Goal: Task Accomplishment & Management: Use online tool/utility

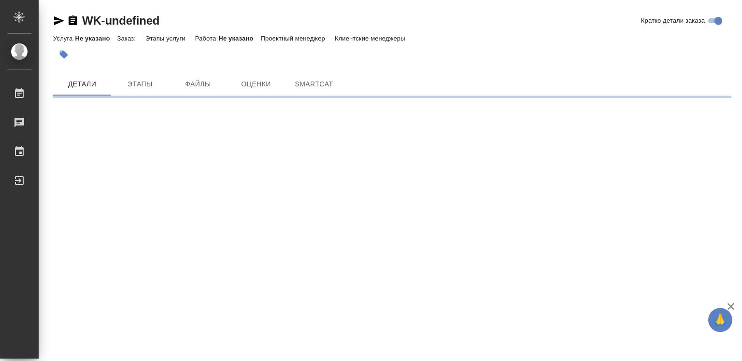
click at [732, 307] on icon "button" at bounding box center [730, 306] width 7 height 7
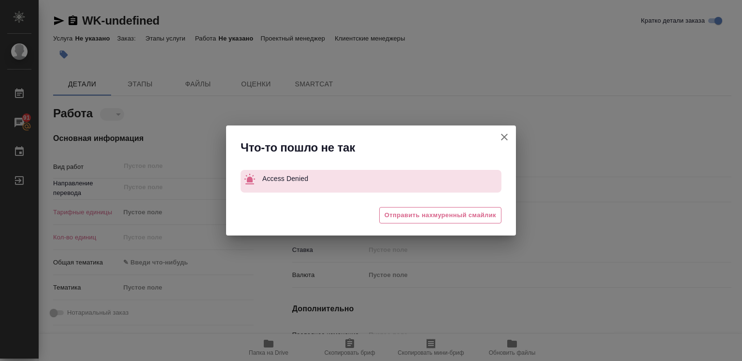
type textarea "x"
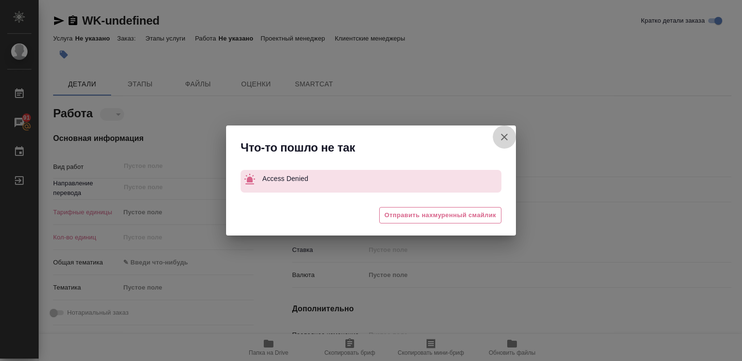
click at [502, 137] on icon "button" at bounding box center [504, 137] width 12 height 12
click at [502, 137] on div "Что-то пошло не так Access Denied 😒 Отправить нахмуренный смайлик" at bounding box center [371, 180] width 742 height 361
type textarea "x"
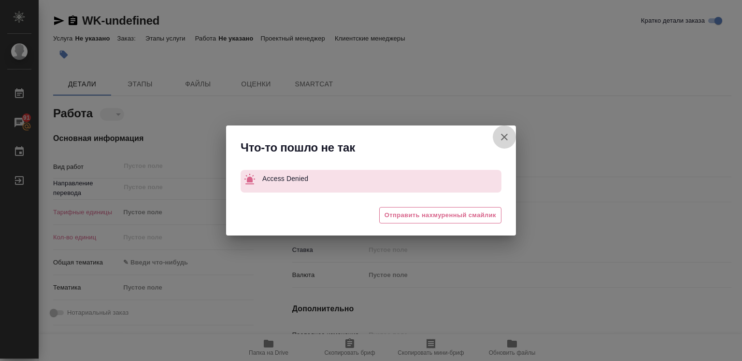
type textarea "x"
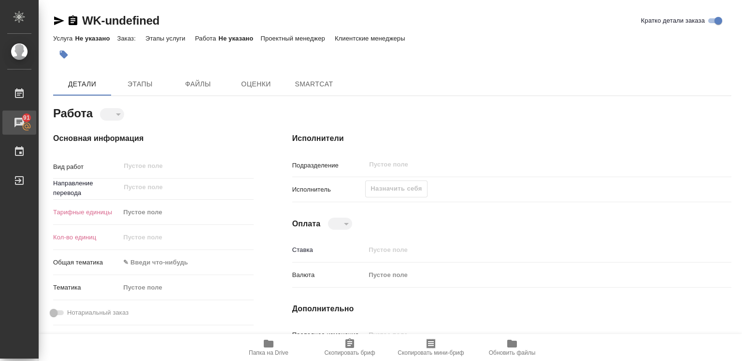
type textarea "x"
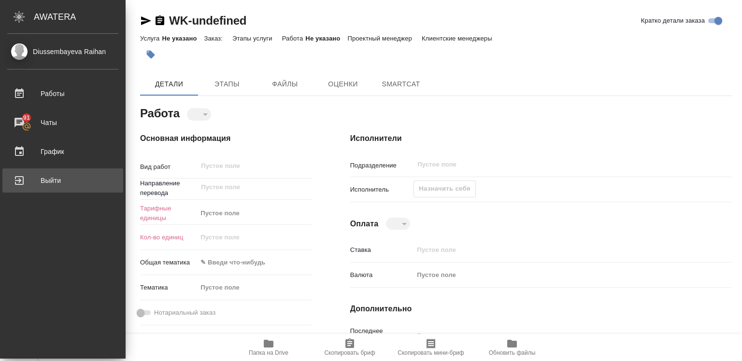
click at [37, 182] on div "Выйти" at bounding box center [62, 180] width 111 height 14
type textarea "x"
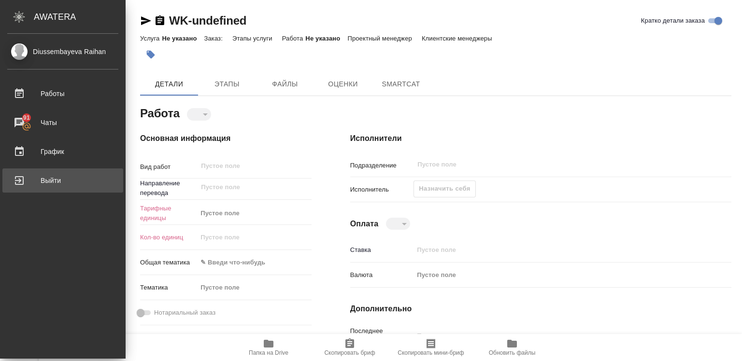
type textarea "x"
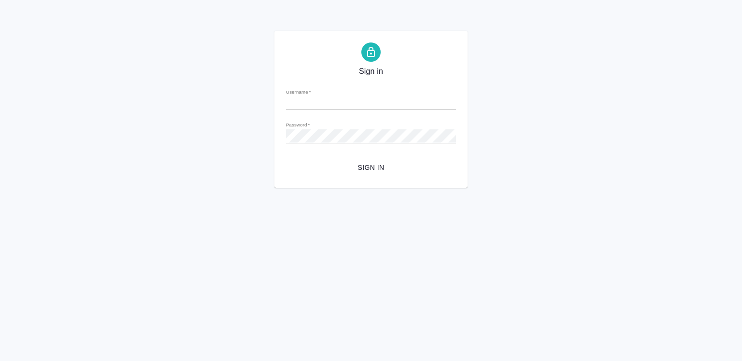
type input "[EMAIL_ADDRESS][DOMAIN_NAME]"
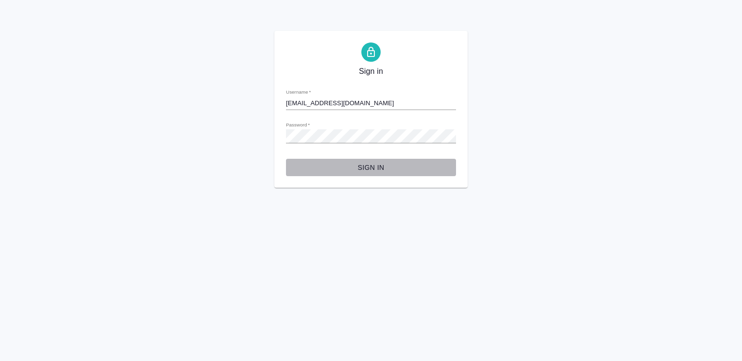
click at [367, 164] on span "Sign in" at bounding box center [371, 168] width 155 height 12
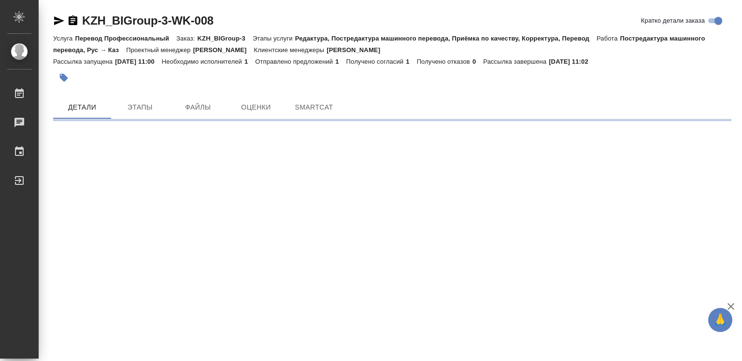
click at [730, 308] on icon "button" at bounding box center [731, 307] width 12 height 12
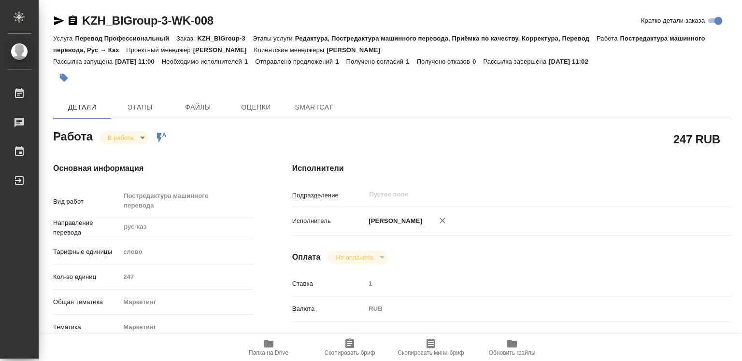
type textarea "x"
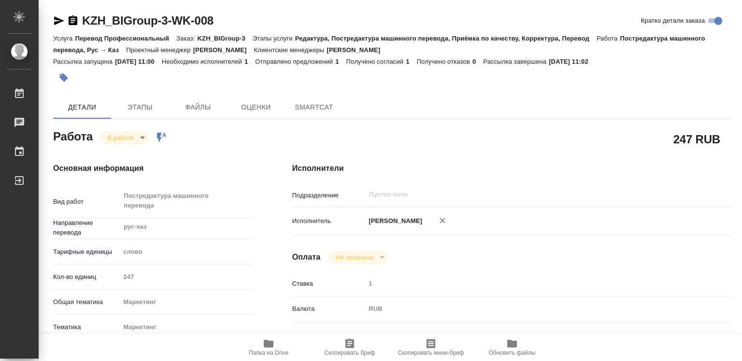
type textarea "x"
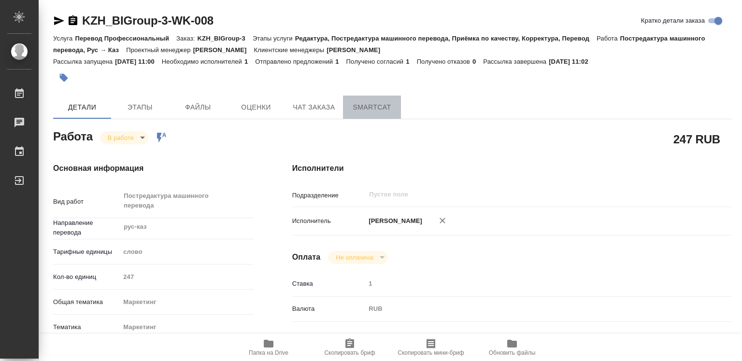
click at [367, 103] on span "SmartCat" at bounding box center [372, 107] width 46 height 12
type textarea "x"
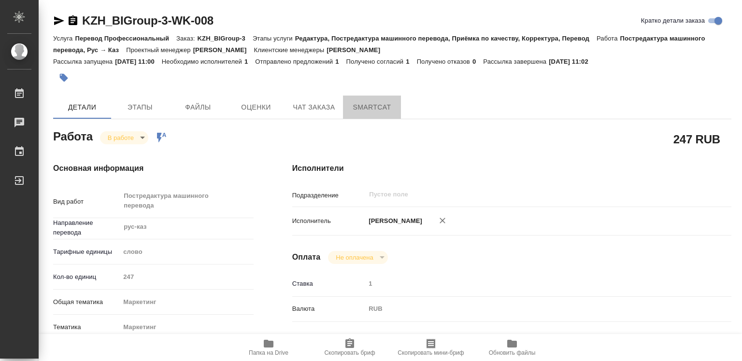
type textarea "x"
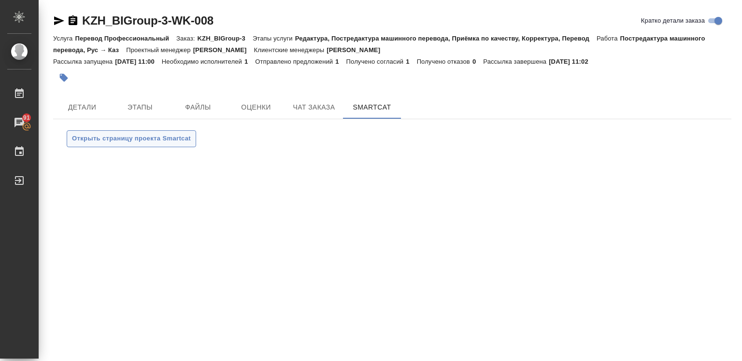
click at [95, 139] on span "Открыть страницу проекта Smartcat" at bounding box center [131, 138] width 119 height 11
